Goal: Contribute content: Add original content to the website for others to see

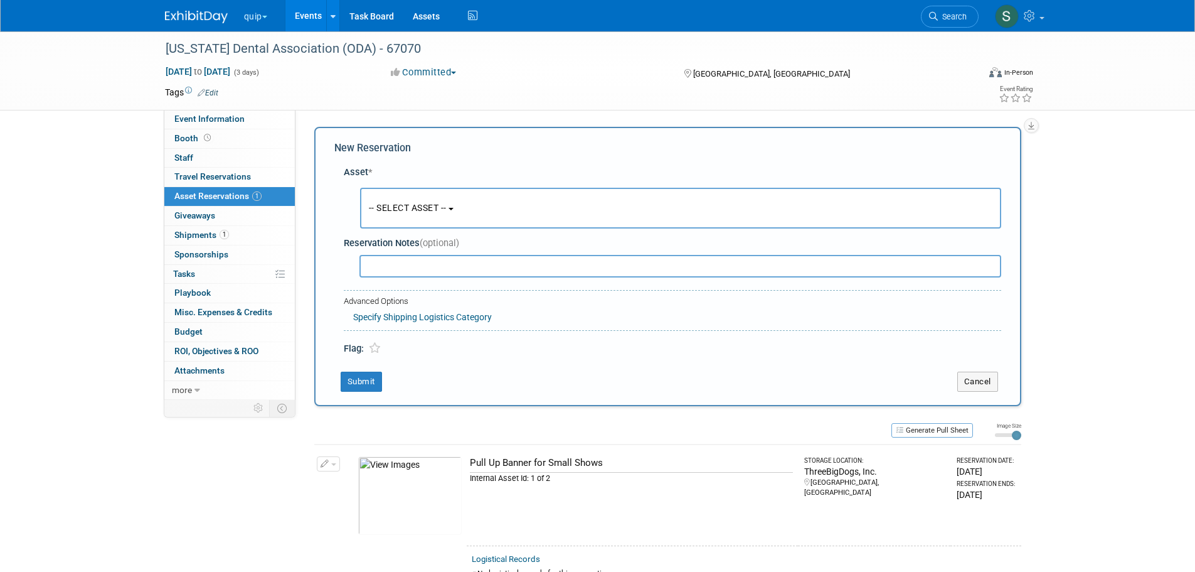
click at [266, 12] on button "quip" at bounding box center [263, 14] width 40 height 28
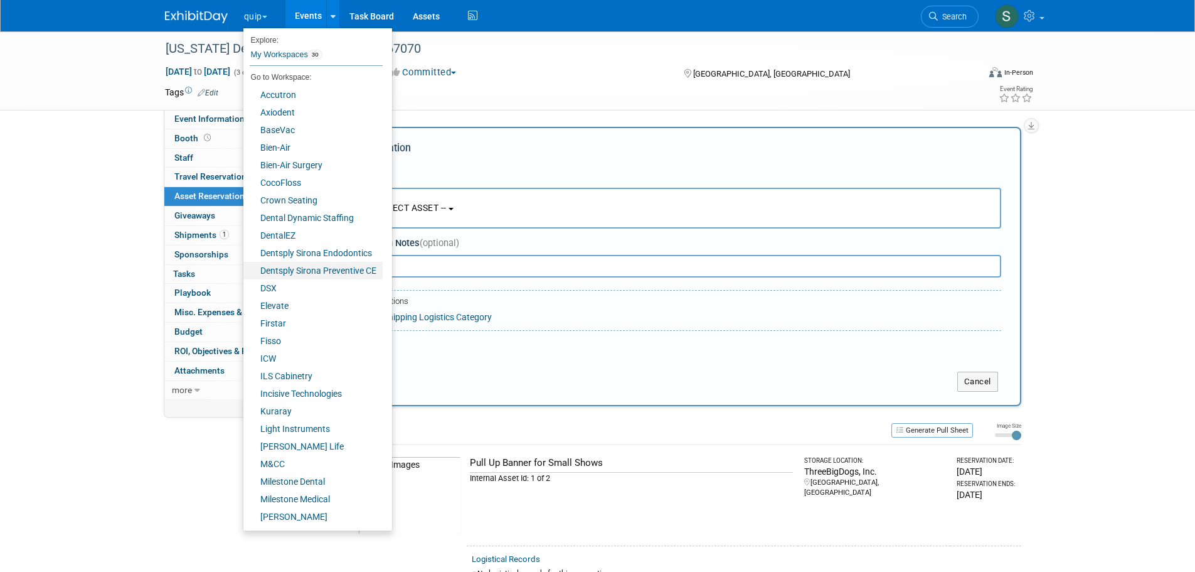
click at [305, 264] on link "Dentsply Sirona Preventive CE" at bounding box center [312, 271] width 139 height 18
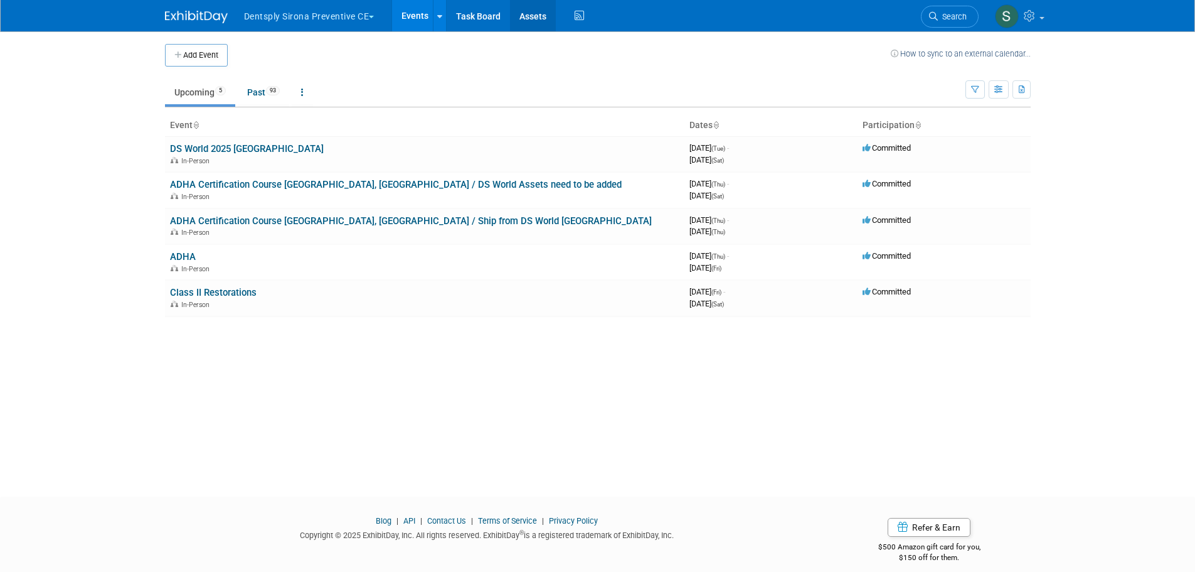
click at [539, 20] on link "Assets" at bounding box center [533, 15] width 46 height 31
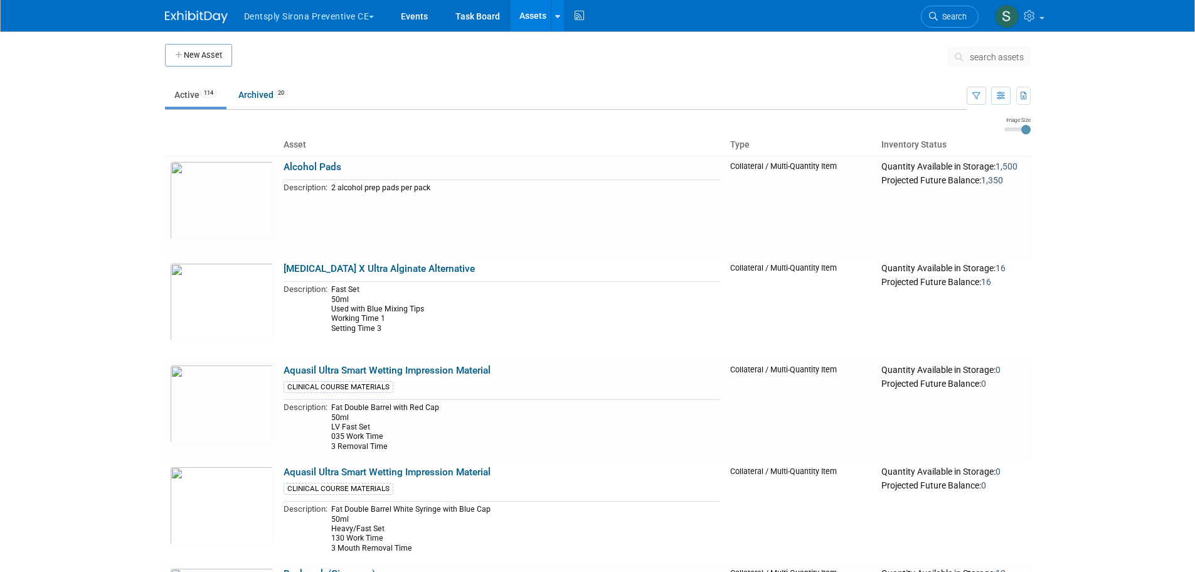
click at [1005, 53] on span "search assets" at bounding box center [997, 57] width 54 height 10
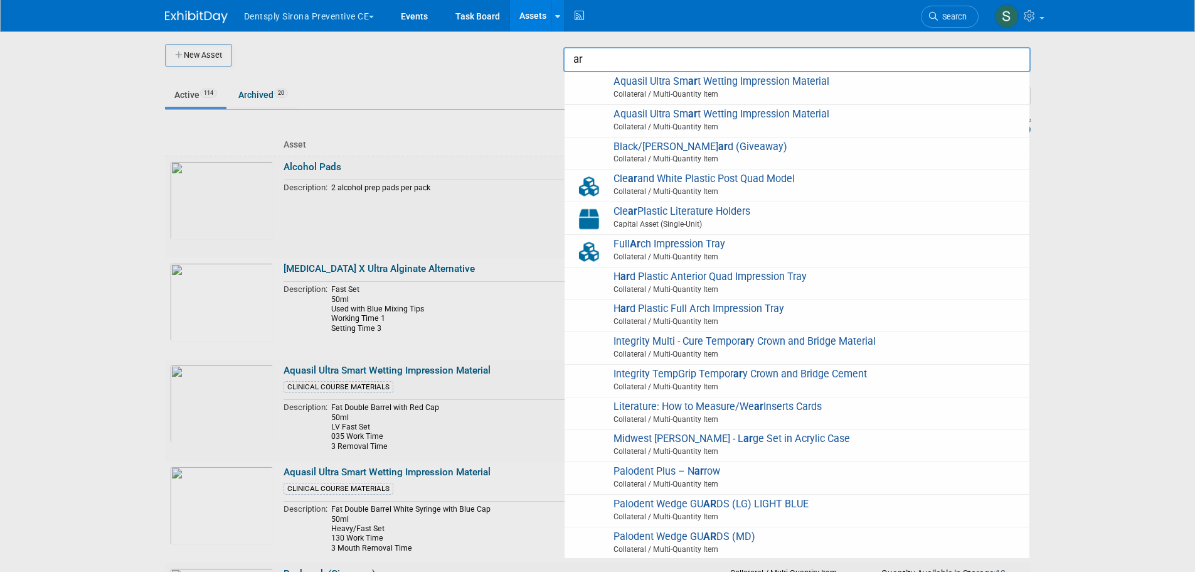
type input "a"
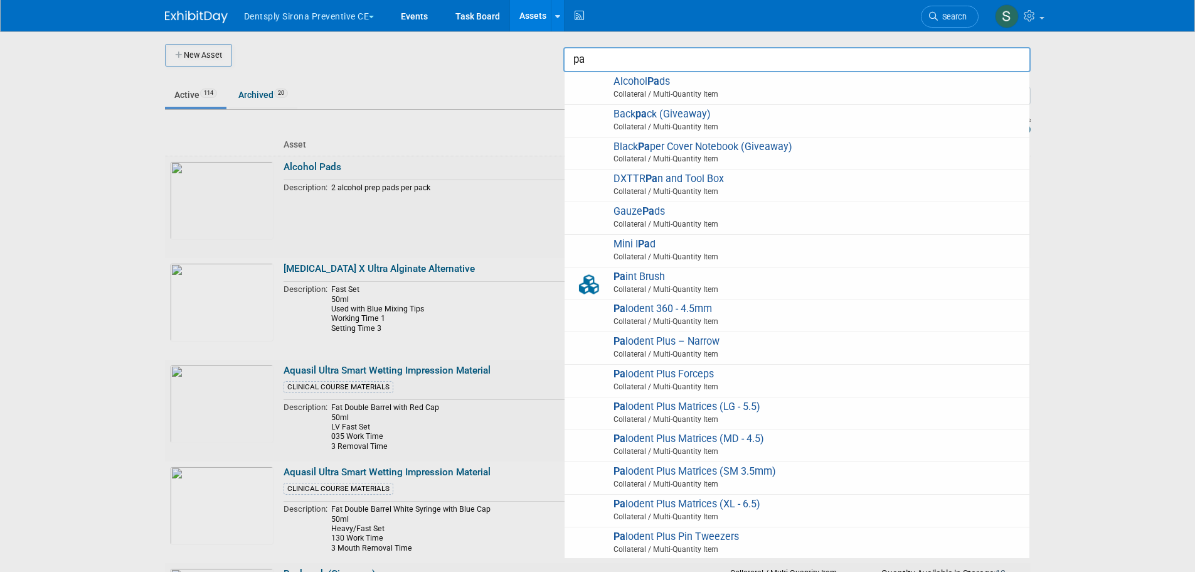
type input "p"
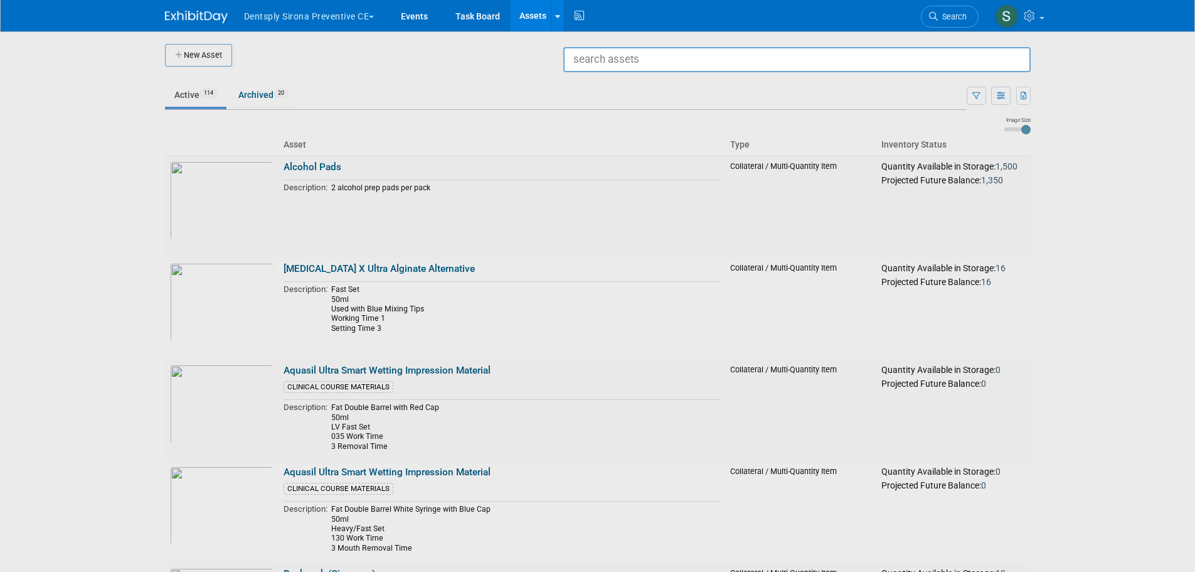
click at [598, 51] on div at bounding box center [598, 286] width 0 height 572
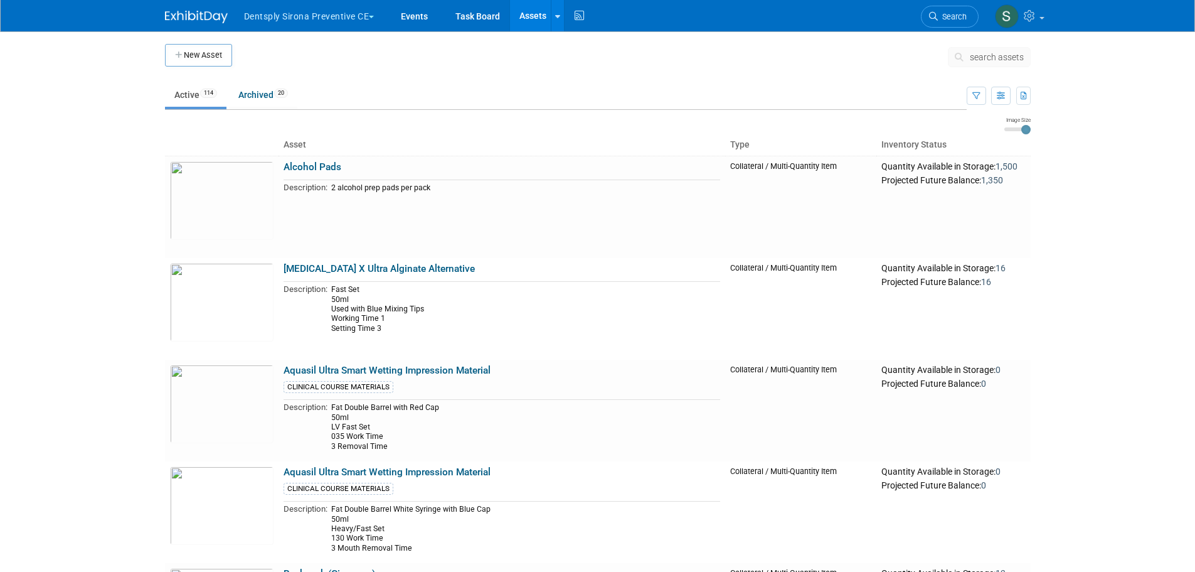
click at [204, 49] on button "New Asset" at bounding box center [198, 55] width 67 height 23
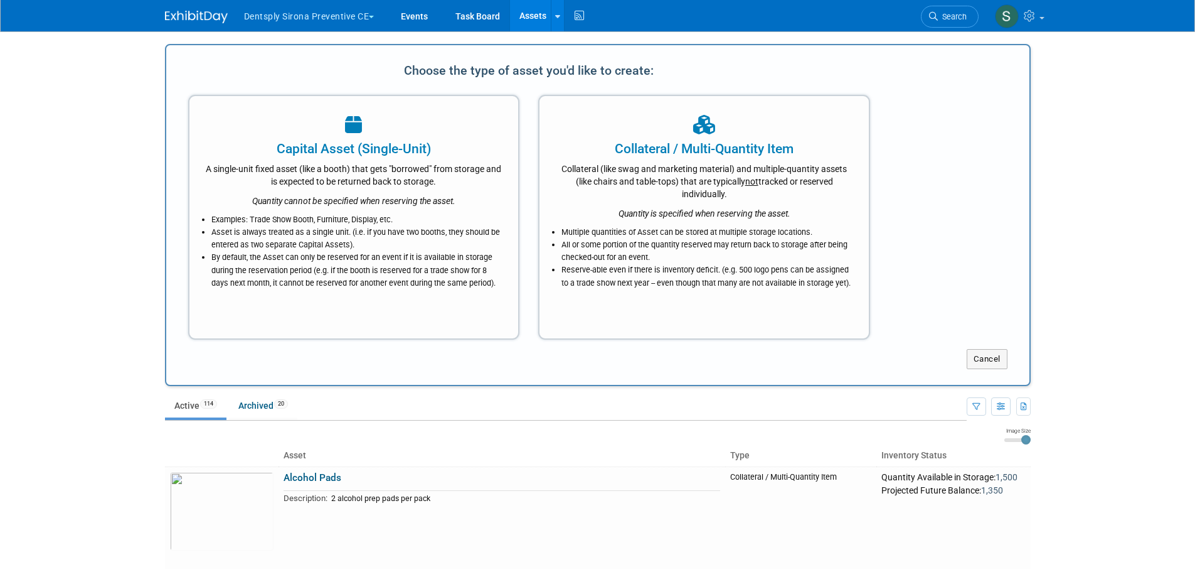
click at [710, 248] on li "All or some portion of the quantity reserved may return back to storage after b…" at bounding box center [708, 250] width 292 height 25
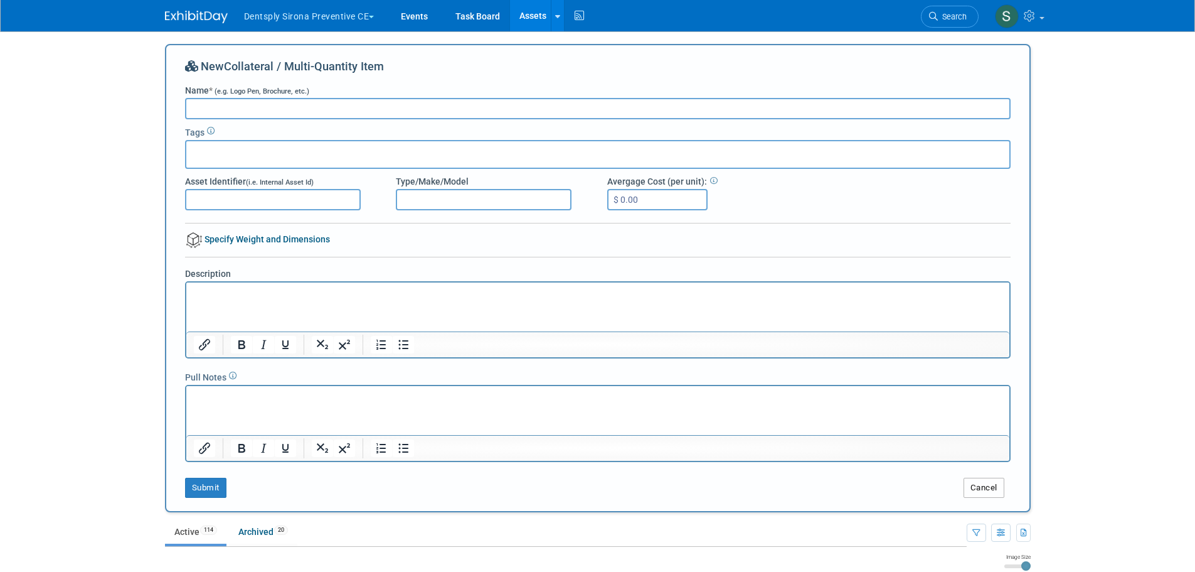
click at [991, 488] on button "Cancel" at bounding box center [984, 488] width 41 height 20
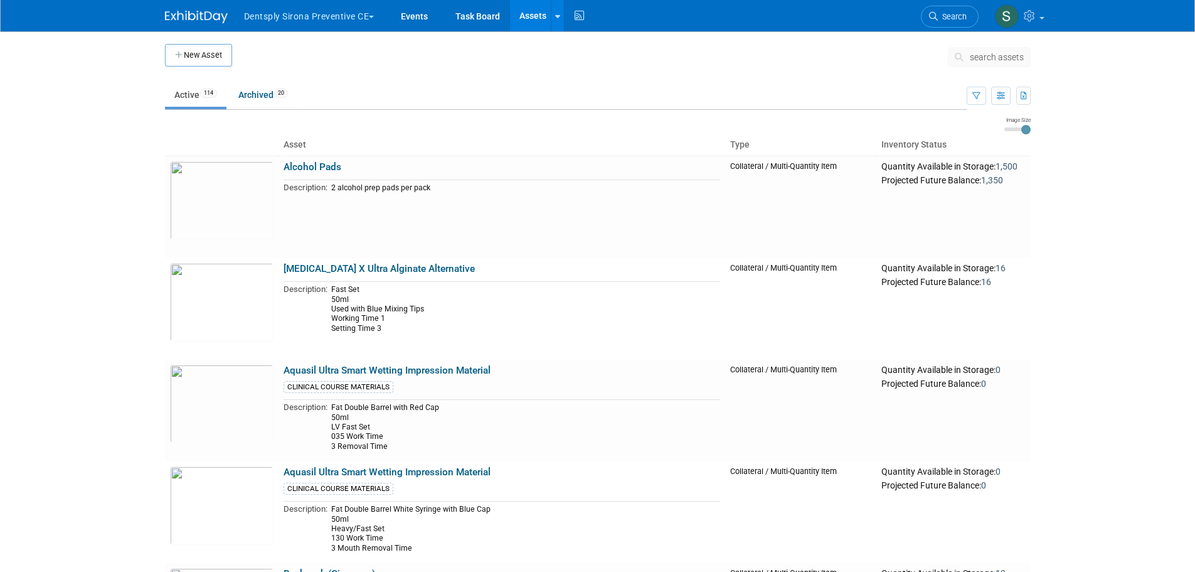
click at [200, 48] on button "New Asset" at bounding box center [198, 55] width 67 height 23
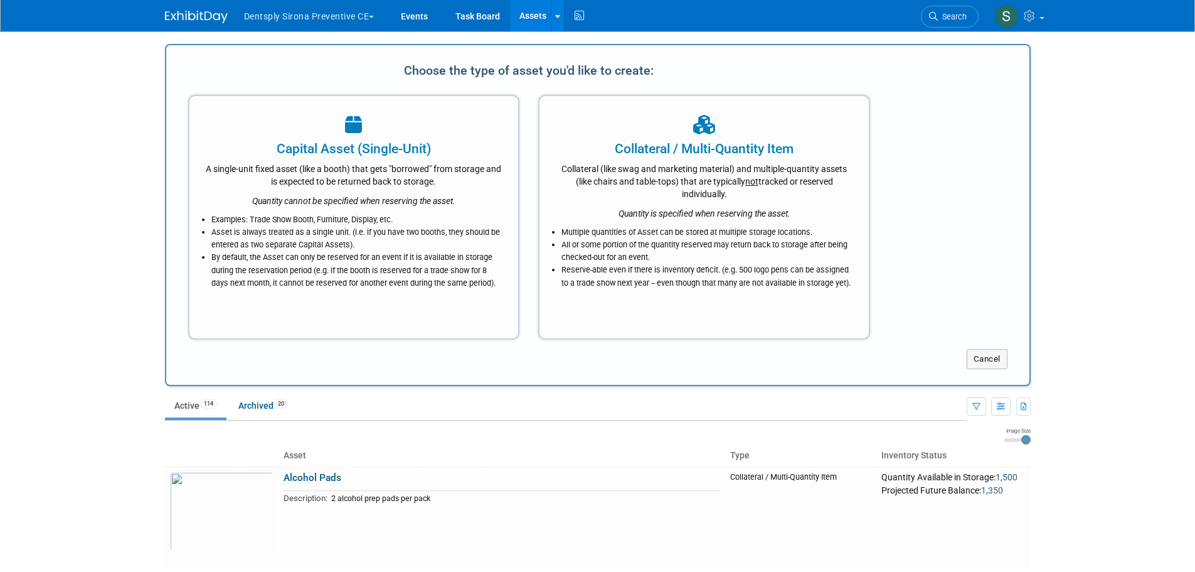
click at [284, 186] on div "A single-unit fixed asset (like a booth) that gets "borrowed" from storage and …" at bounding box center [354, 172] width 298 height 29
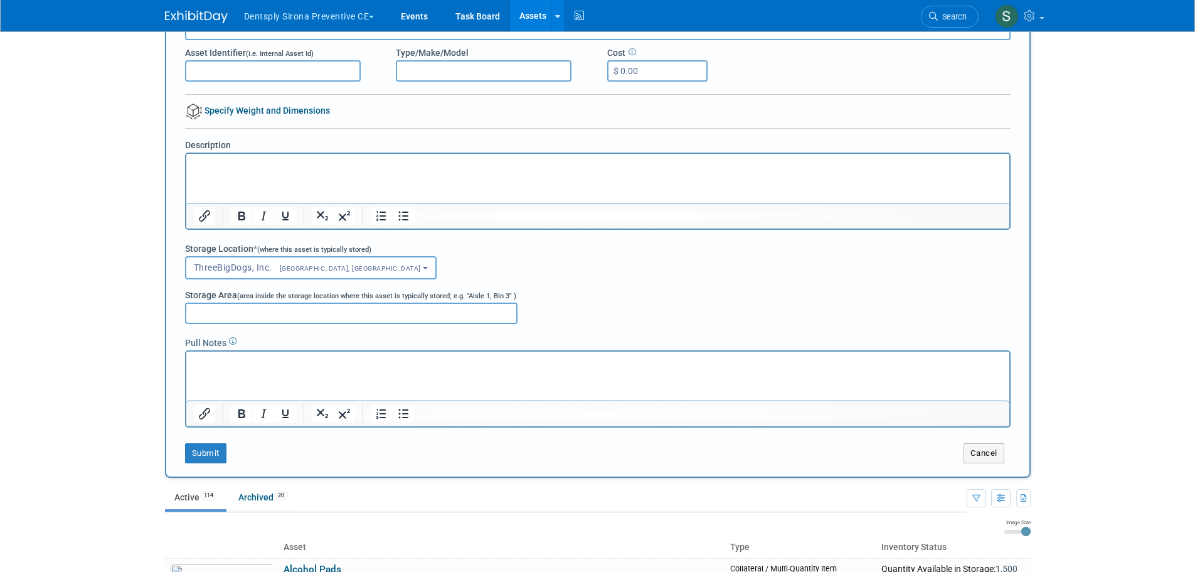
scroll to position [146, 0]
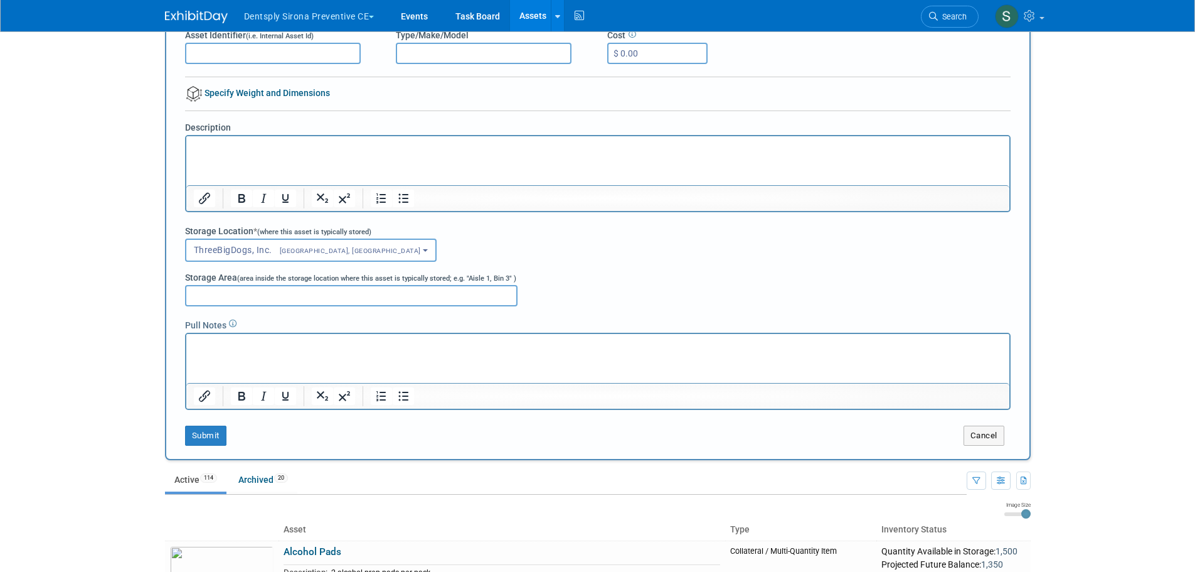
type input "Articulating Paper"
click at [267, 154] on html at bounding box center [597, 145] width 823 height 18
click at [249, 351] on html at bounding box center [597, 343] width 823 height 18
click at [221, 441] on button "Submit" at bounding box center [205, 435] width 41 height 20
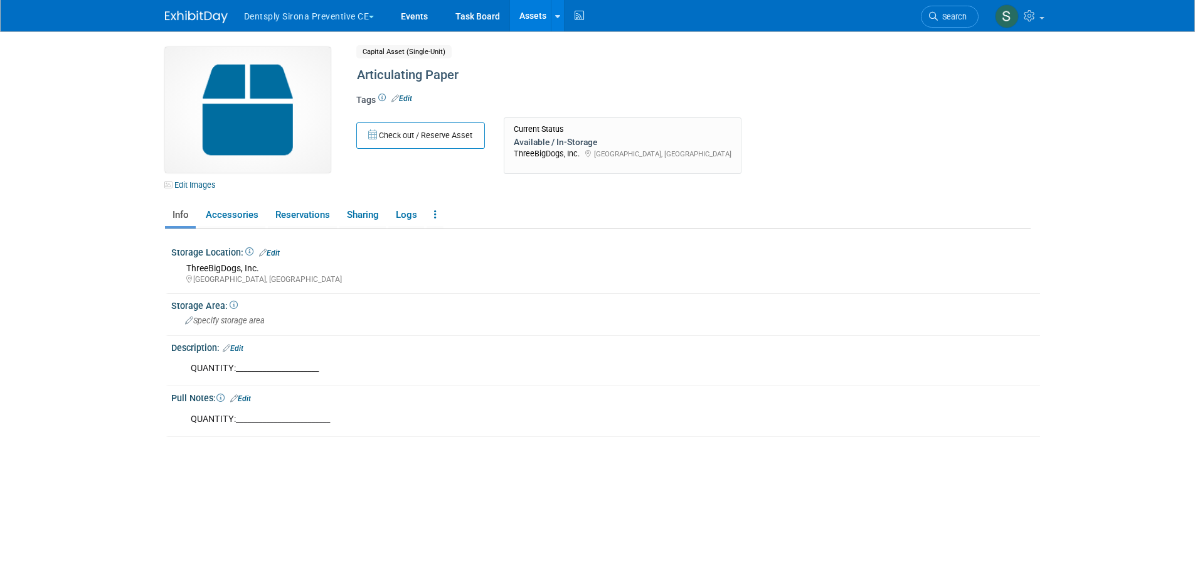
click at [205, 183] on link "Edit Images" at bounding box center [193, 185] width 56 height 16
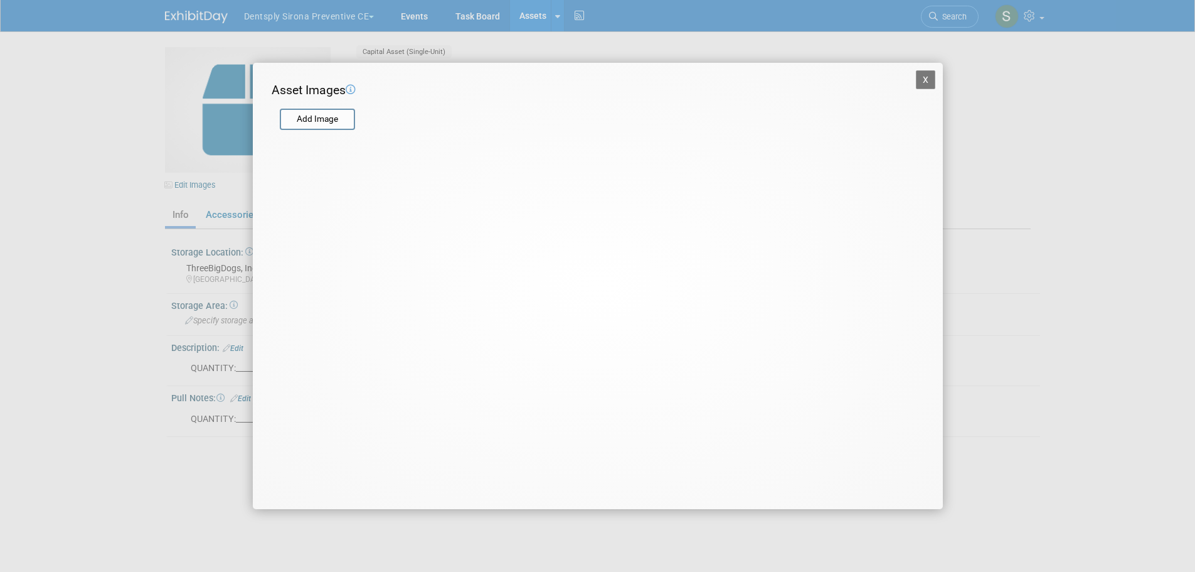
click at [314, 117] on input "file" at bounding box center [279, 119] width 149 height 19
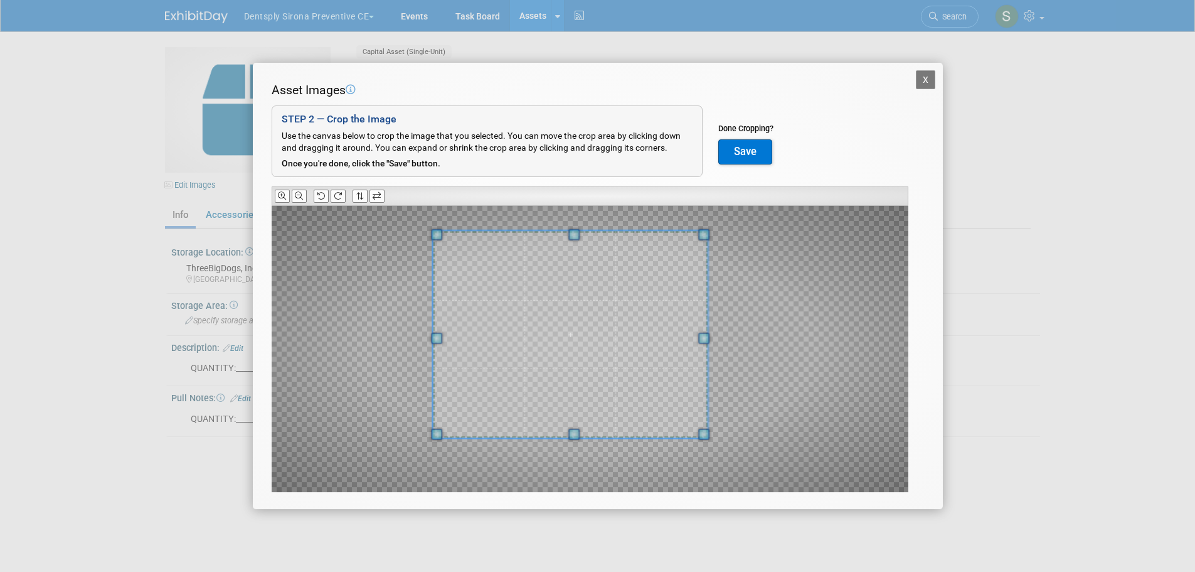
click at [457, 231] on div at bounding box center [570, 334] width 275 height 206
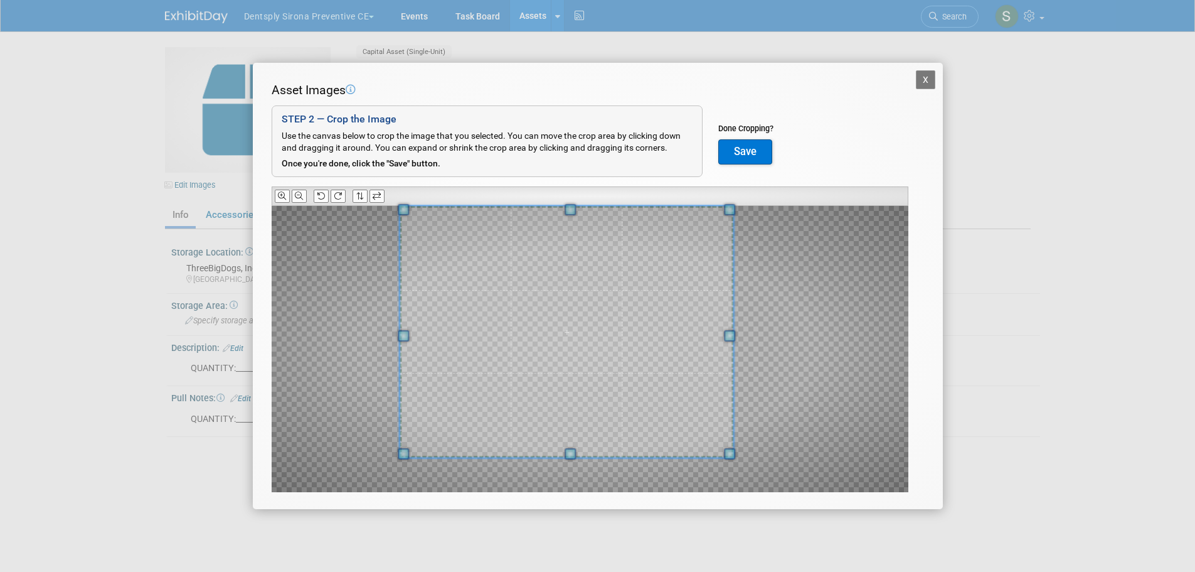
click at [736, 459] on span at bounding box center [730, 453] width 11 height 11
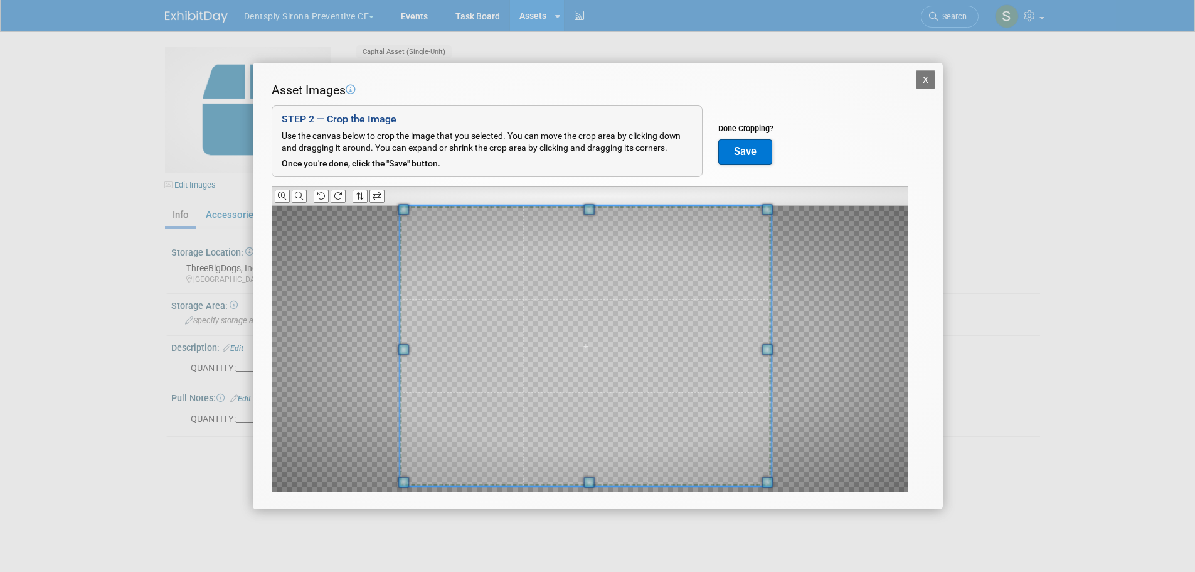
click at [757, 152] on button "Save" at bounding box center [745, 151] width 54 height 25
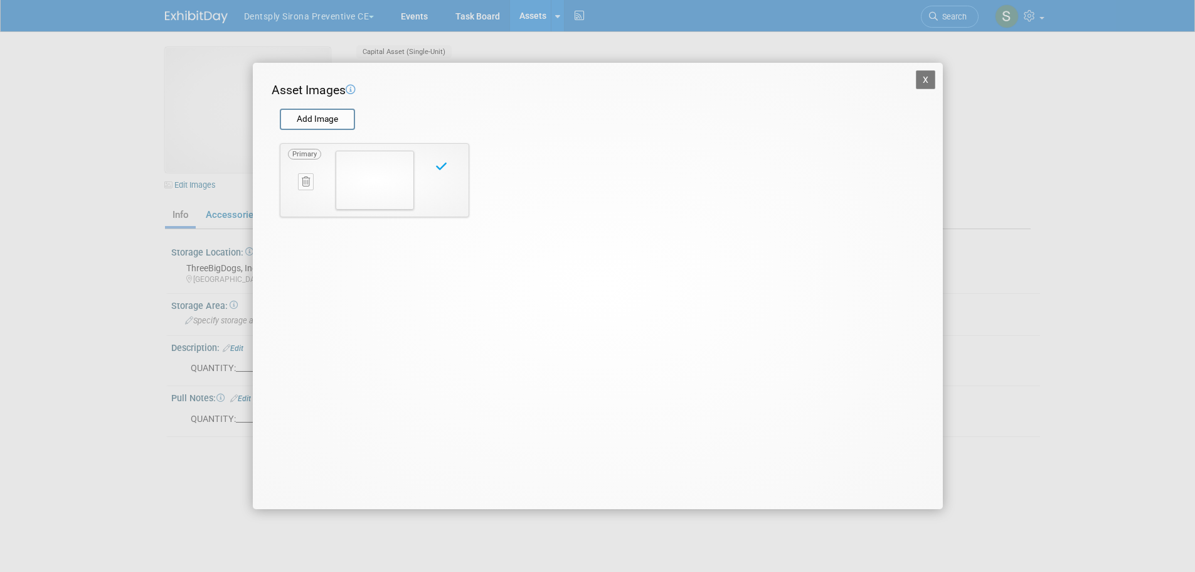
click at [922, 75] on button "X" at bounding box center [926, 79] width 20 height 19
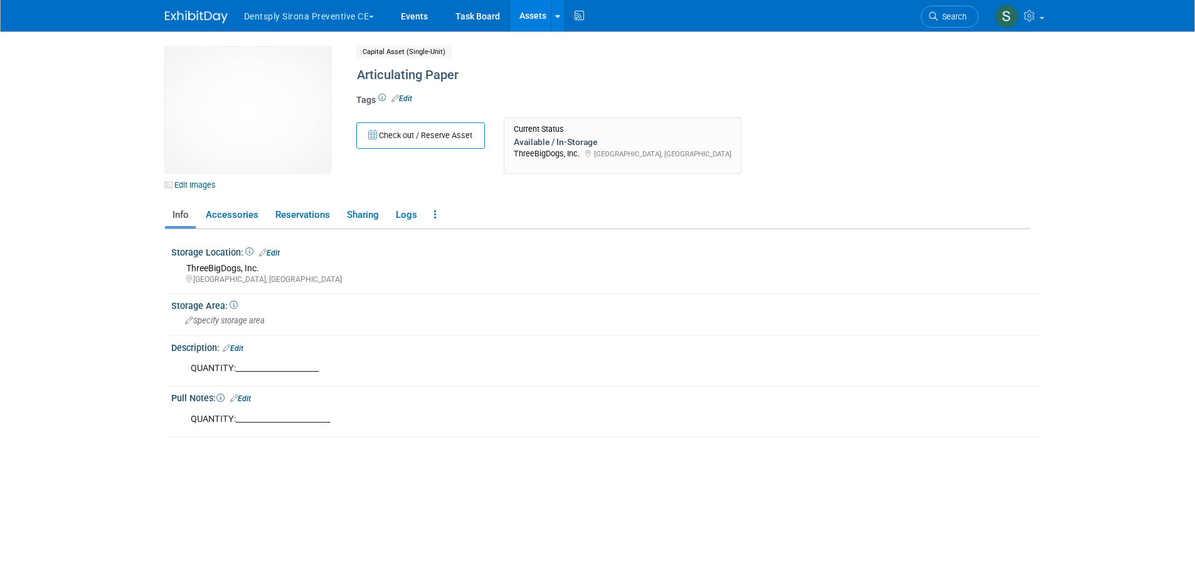
click at [537, 19] on link "Assets" at bounding box center [533, 15] width 46 height 31
